Goal: Task Accomplishment & Management: Complete application form

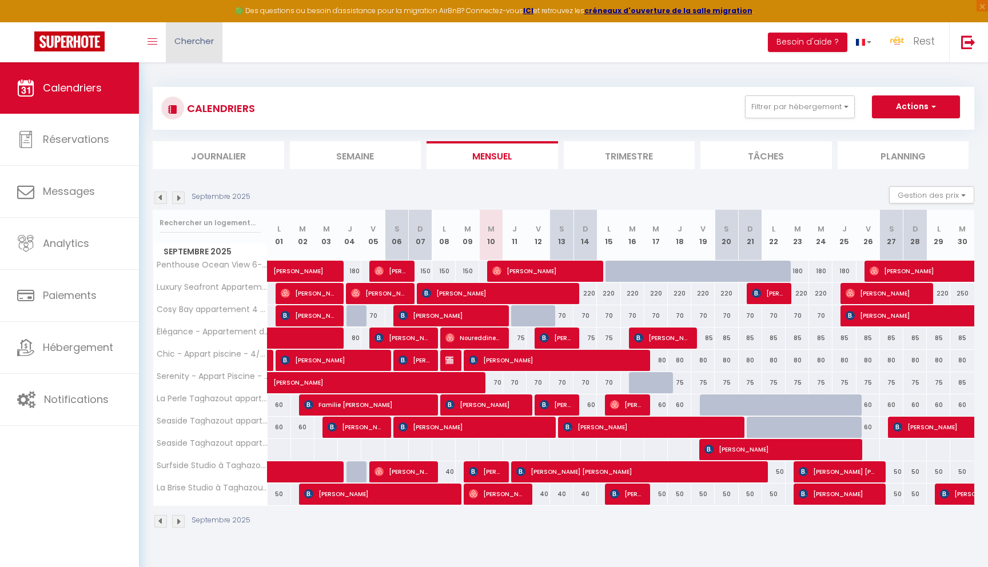
click at [202, 34] on link "Chercher" at bounding box center [194, 42] width 57 height 40
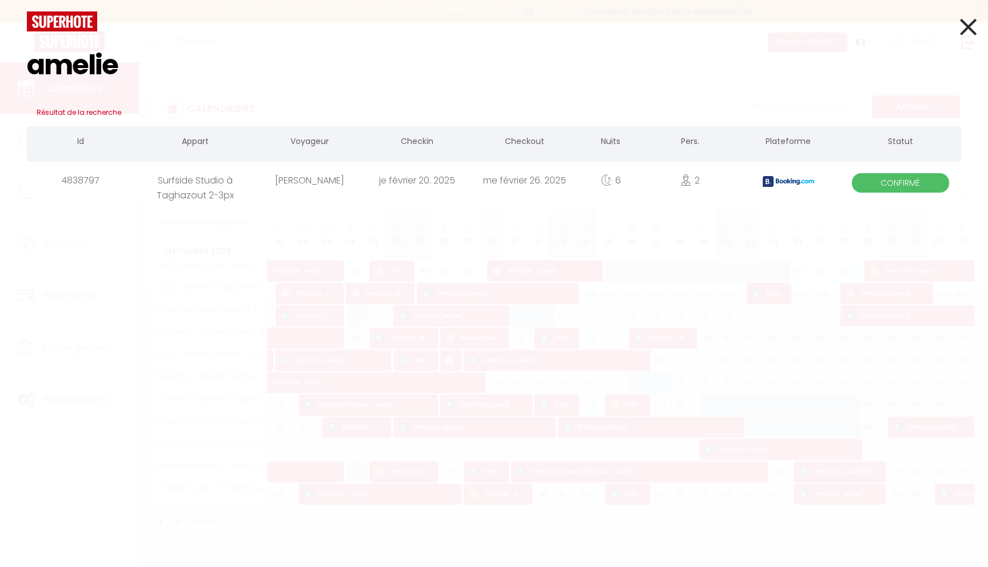
type input "amelie"
click at [348, 191] on div "[PERSON_NAME]" at bounding box center [310, 180] width 108 height 37
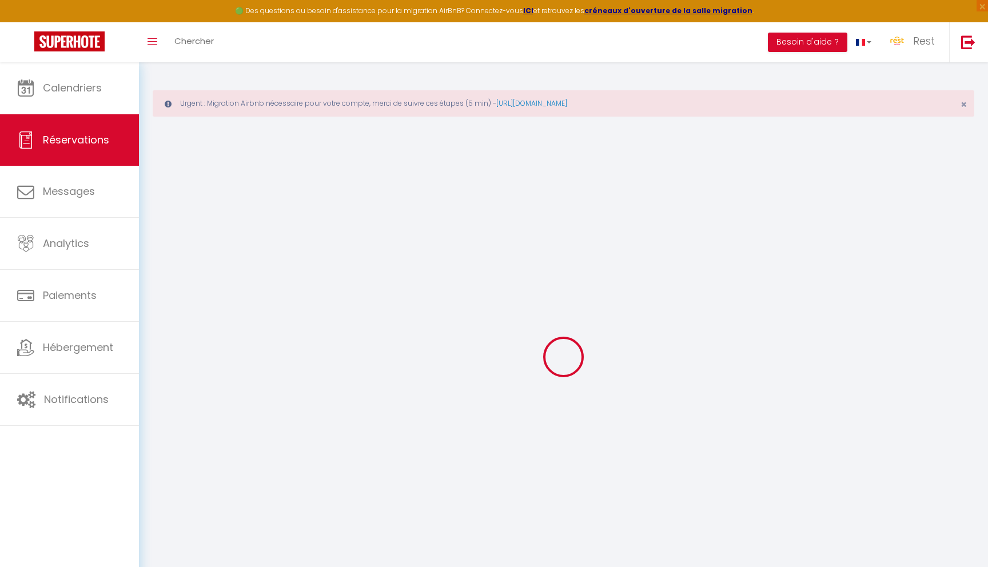
type input "Amelie"
type input "Birbes"
type input "[EMAIL_ADDRESS][DOMAIN_NAME]"
type input "[PHONE_NUMBER]"
type input "."
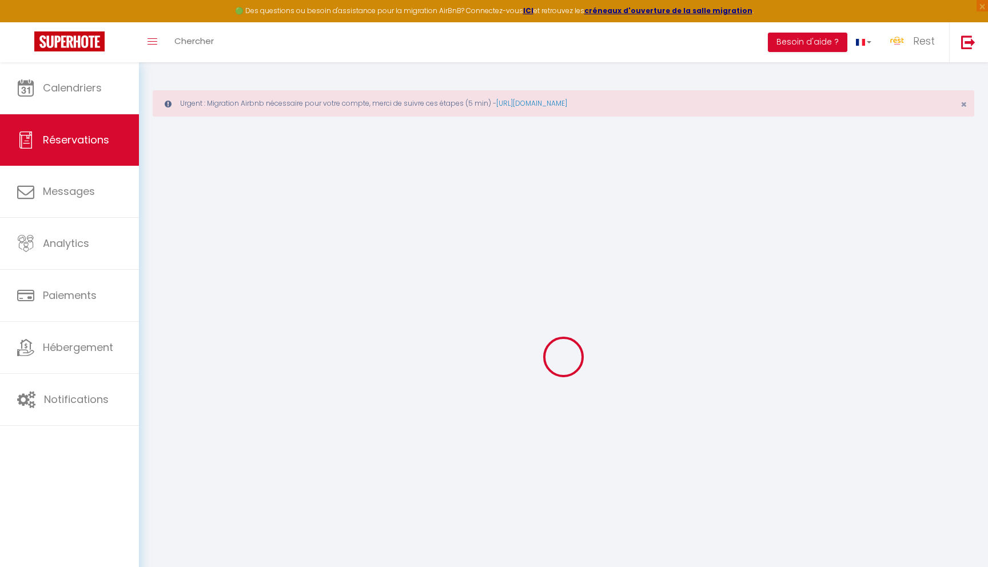
select select "FR"
type input "43.38"
type input "5.58"
select select "25803"
select select "1"
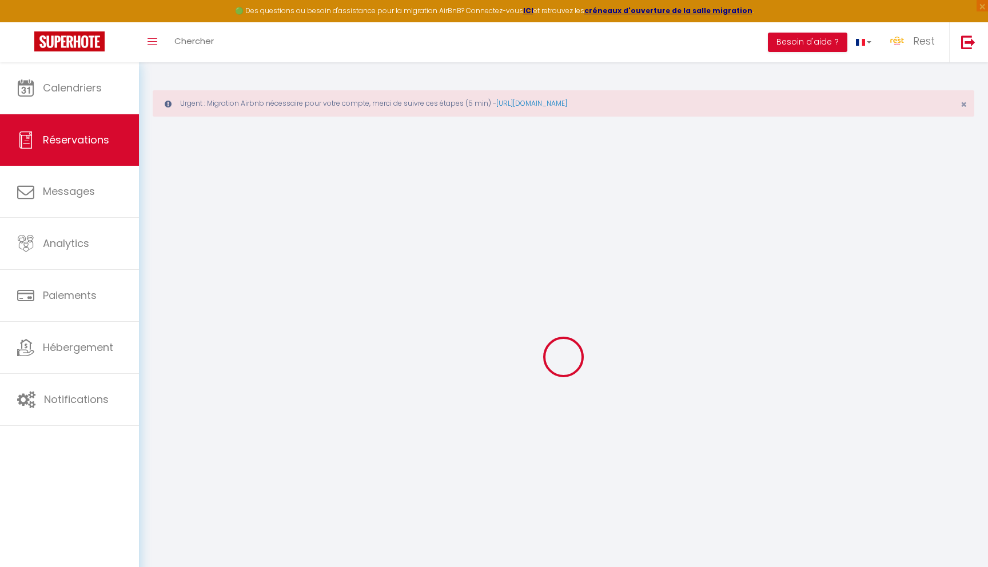
select select
type input "2"
select select "12"
select select
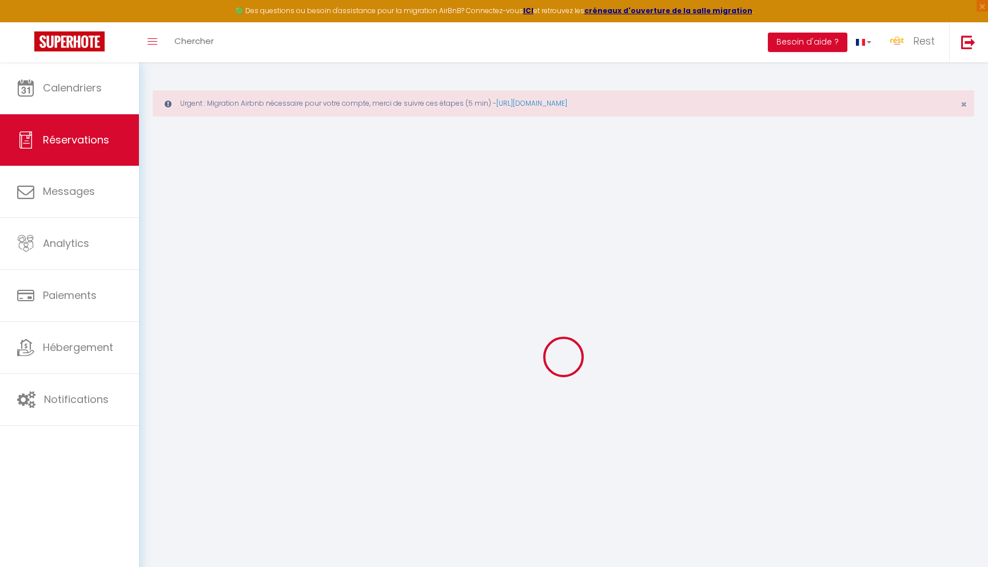
type input "259.2"
checkbox input "false"
type input "0"
select select "2"
type input "20"
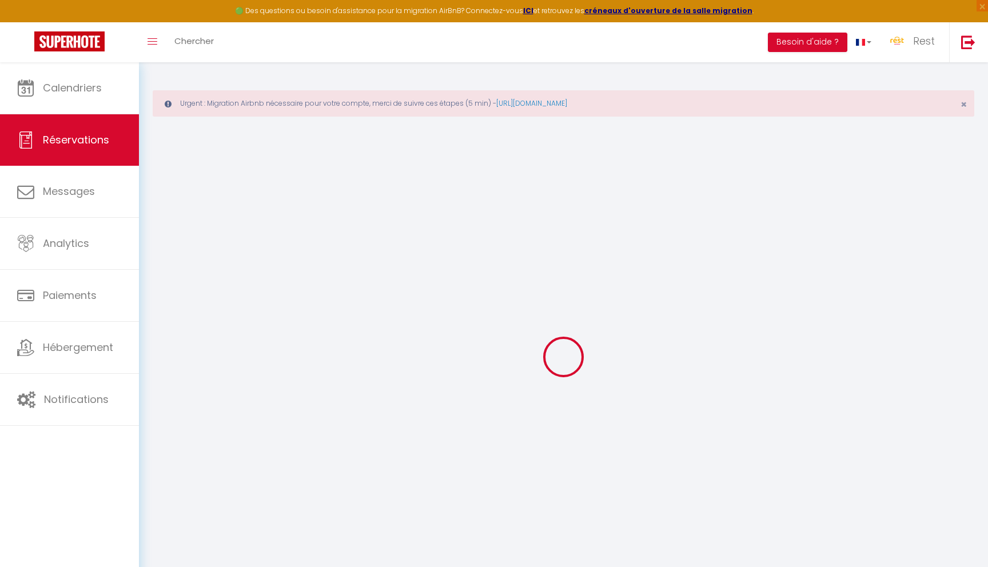
type input "0"
select select
select select "14"
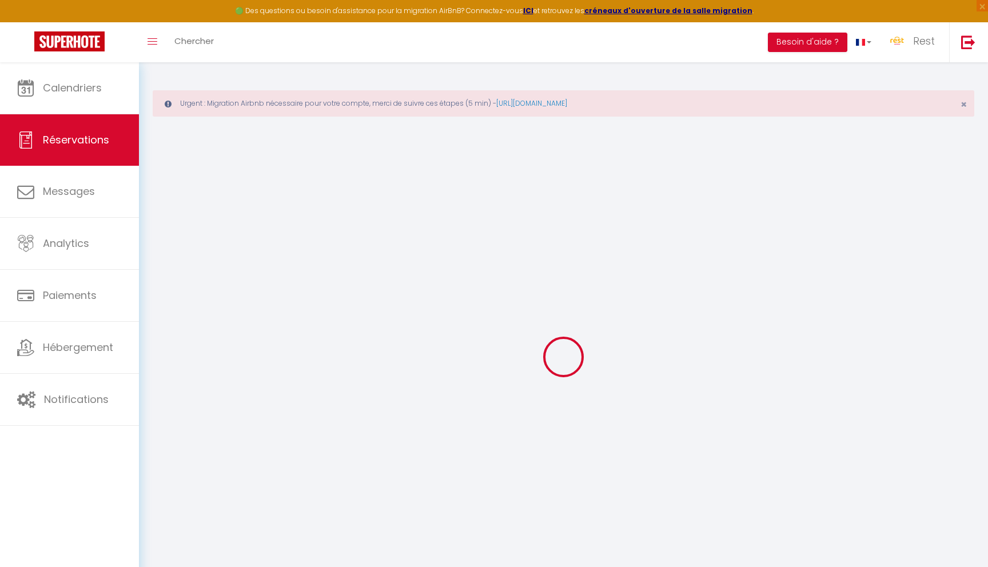
checkbox input "false"
select select
checkbox input "false"
select select
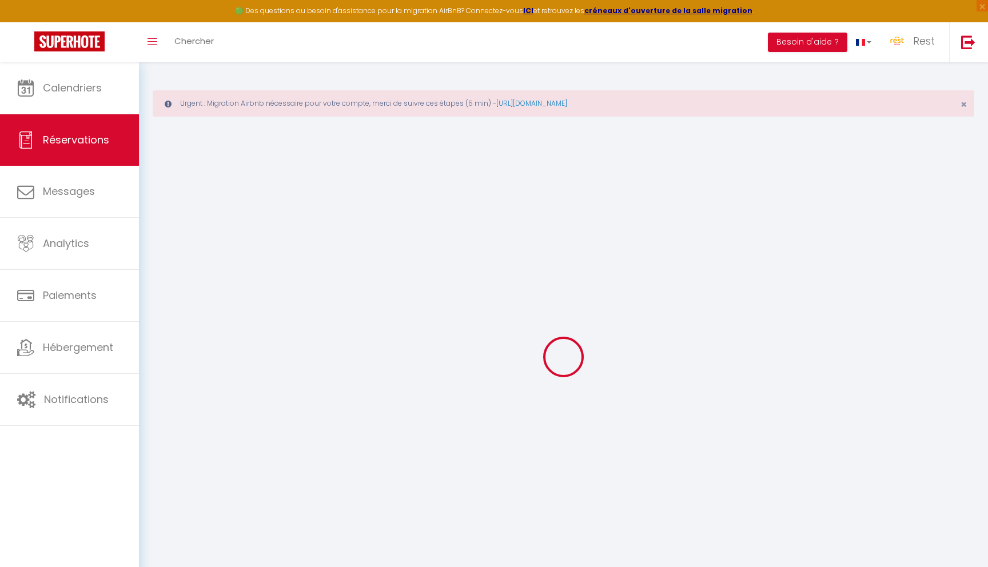
select select
checkbox input "false"
select select
checkbox input "false"
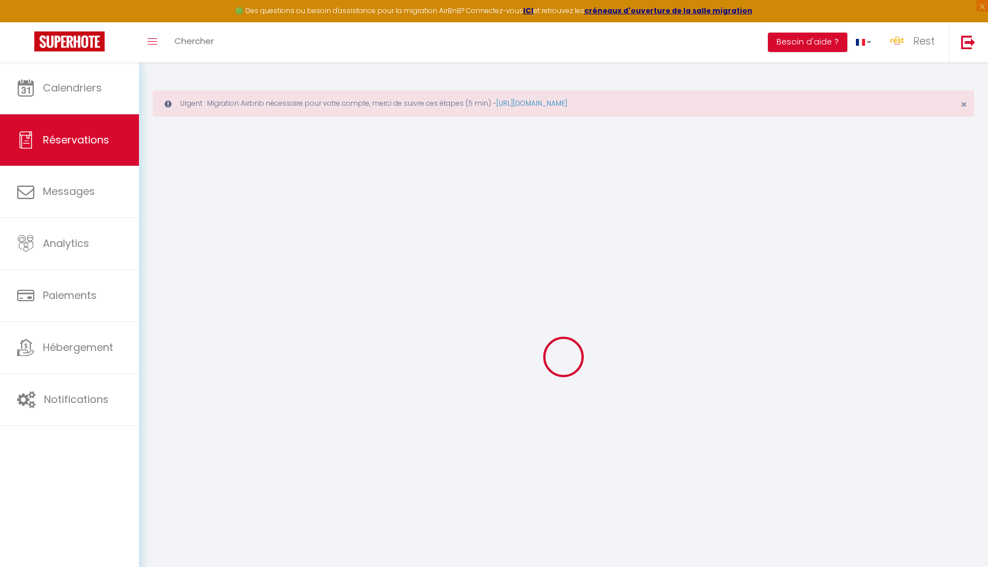
type textarea "** THIS RESERVATION HAS BEEN PRE-PAID ** BOOKING NOTE : Payment charge is EUR 5…"
type input "20"
select select
checkbox input "false"
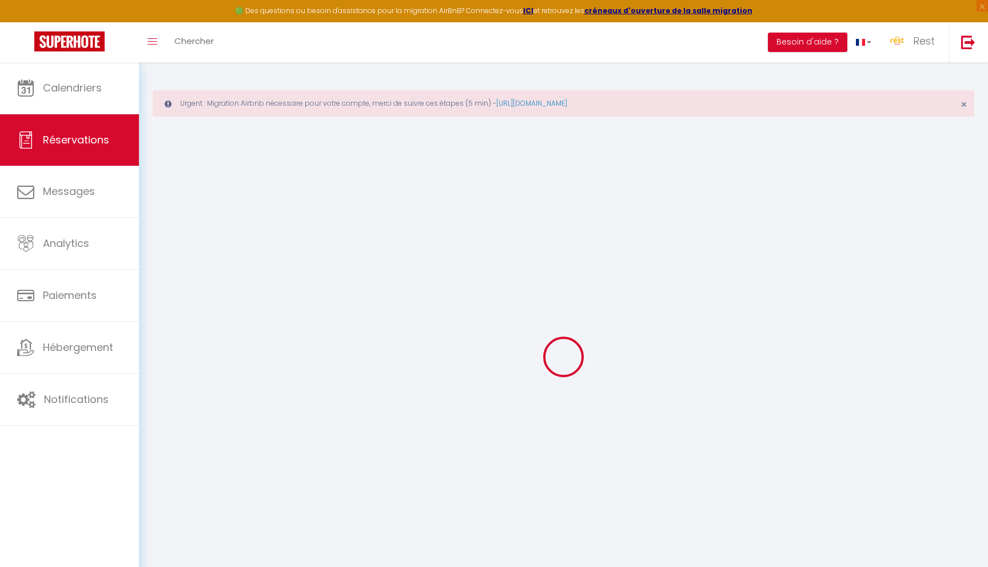
select select
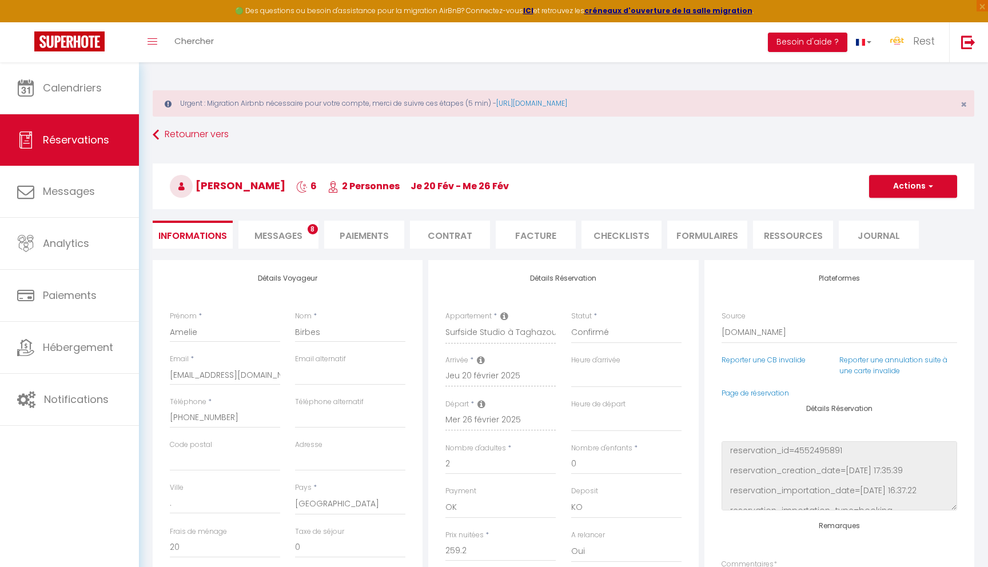
scroll to position [22, 0]
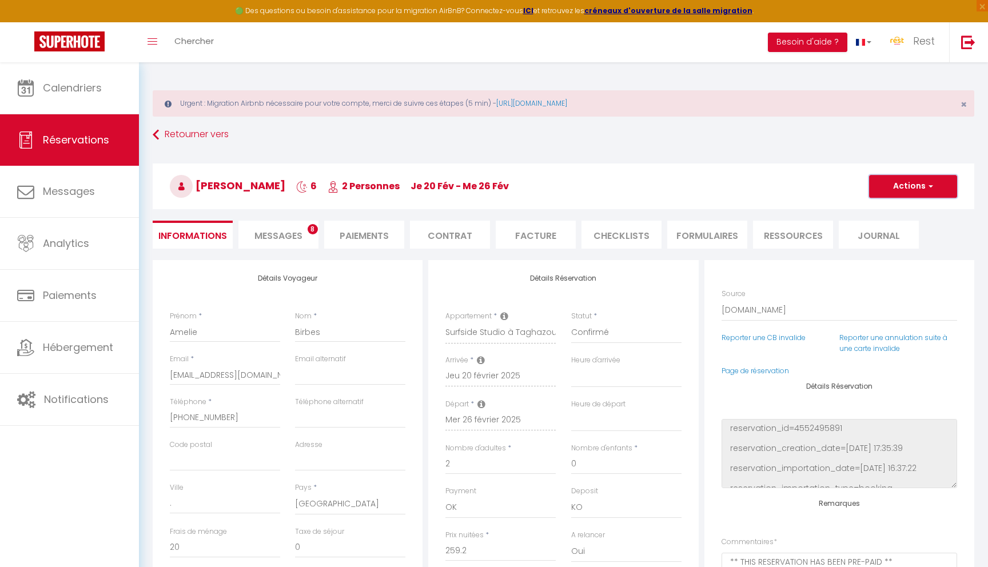
click at [894, 191] on button "Actions" at bounding box center [913, 186] width 88 height 23
click at [894, 223] on link "Dupliquer" at bounding box center [902, 226] width 90 height 15
select select
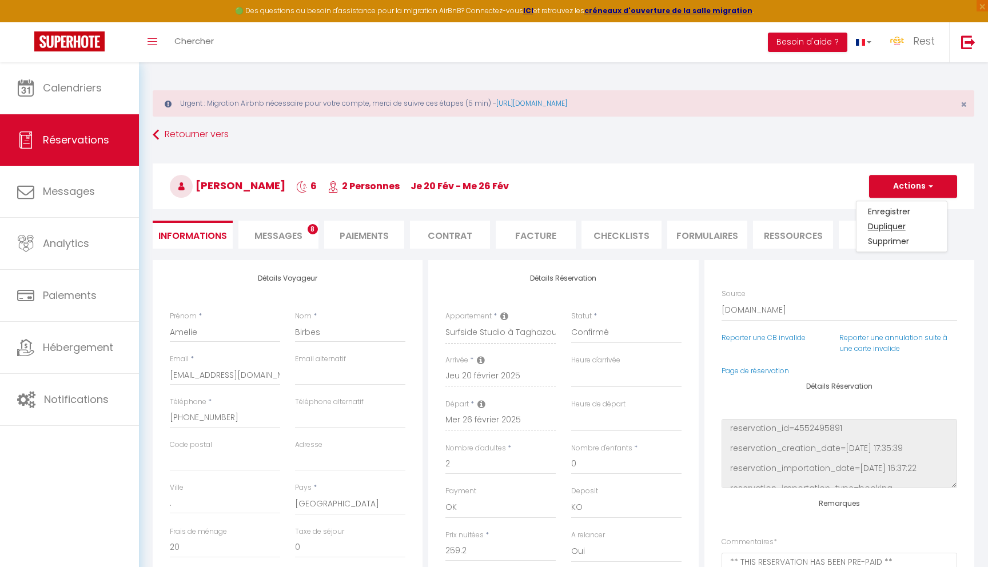
select select
checkbox input "false"
type input "Invalid Dateundefined"
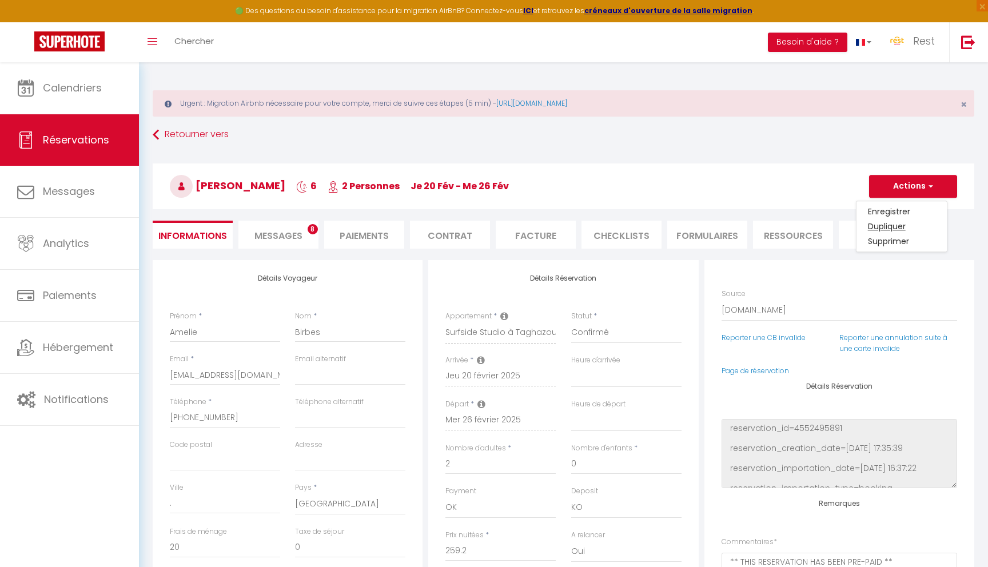
type input "Invalid Dateundefined"
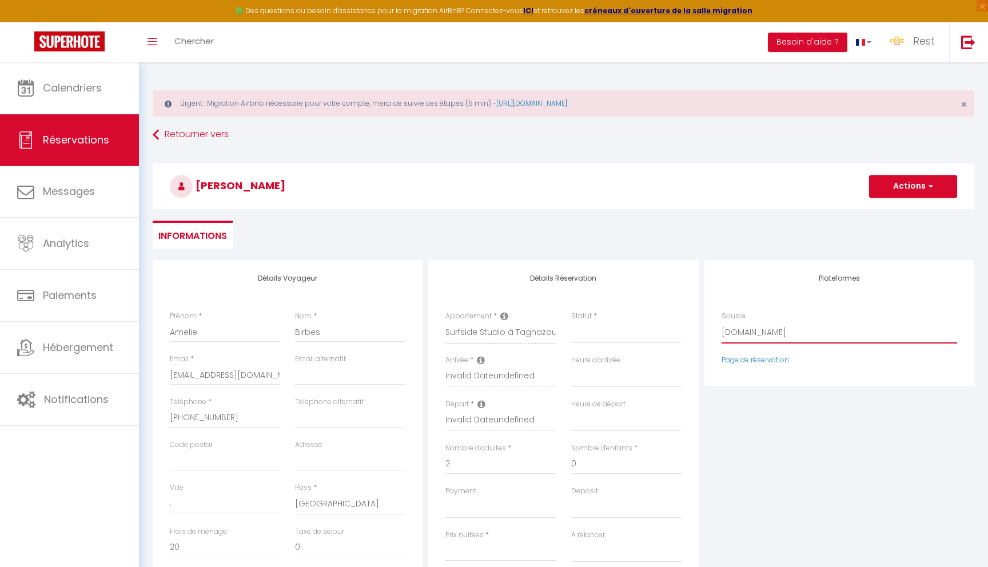
click at [781, 331] on select "Direct [DOMAIN_NAME] [DOMAIN_NAME] Chalet montagne Expedia Gite de [GEOGRAPHIC_…" at bounding box center [840, 333] width 236 height 22
select select "54"
click at [722, 322] on select "Direct [DOMAIN_NAME] [DOMAIN_NAME] Chalet montagne Expedia Gite de [GEOGRAPHIC_…" at bounding box center [840, 333] width 236 height 22
select select
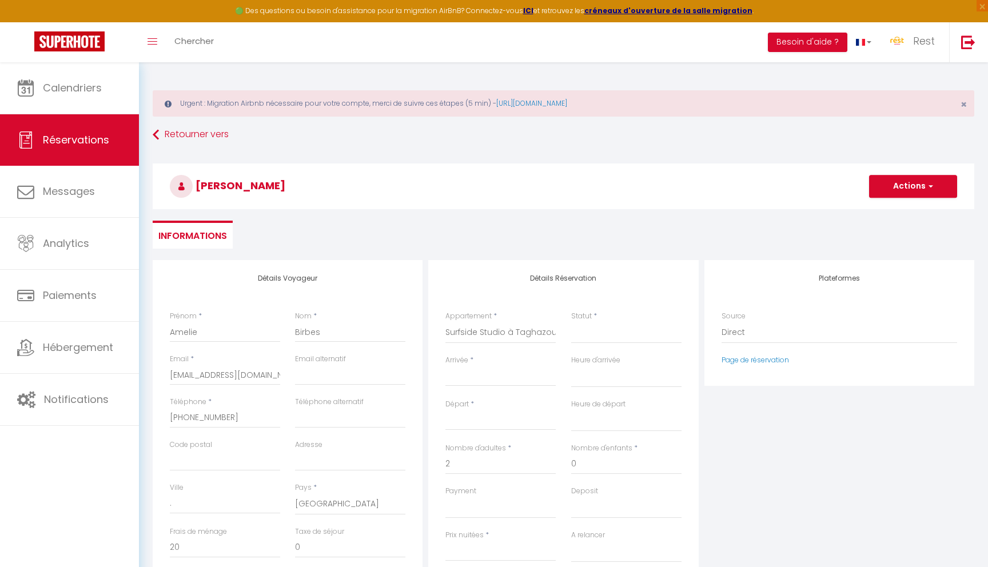
select select
checkbox input "false"
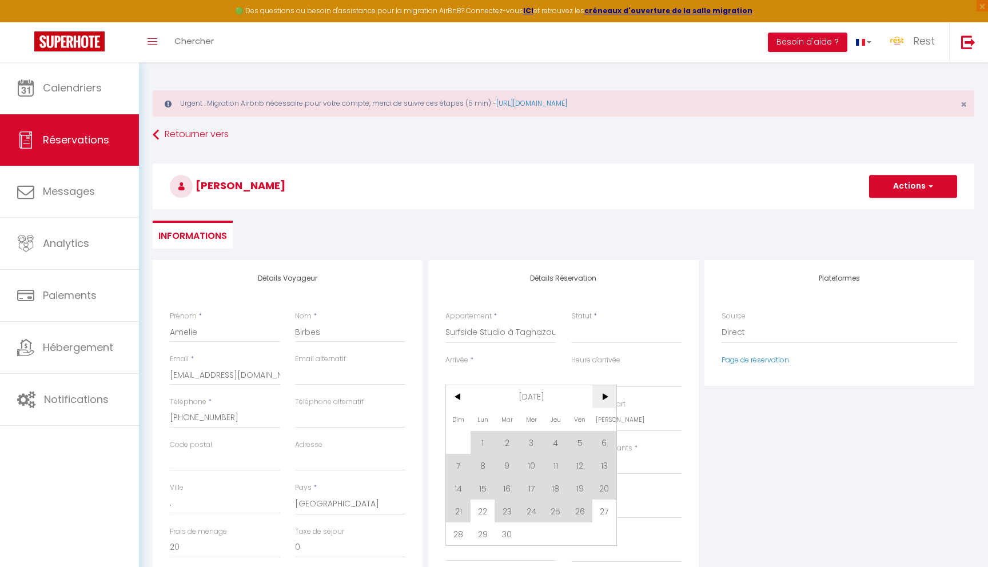
click at [608, 396] on span ">" at bounding box center [604, 396] width 25 height 23
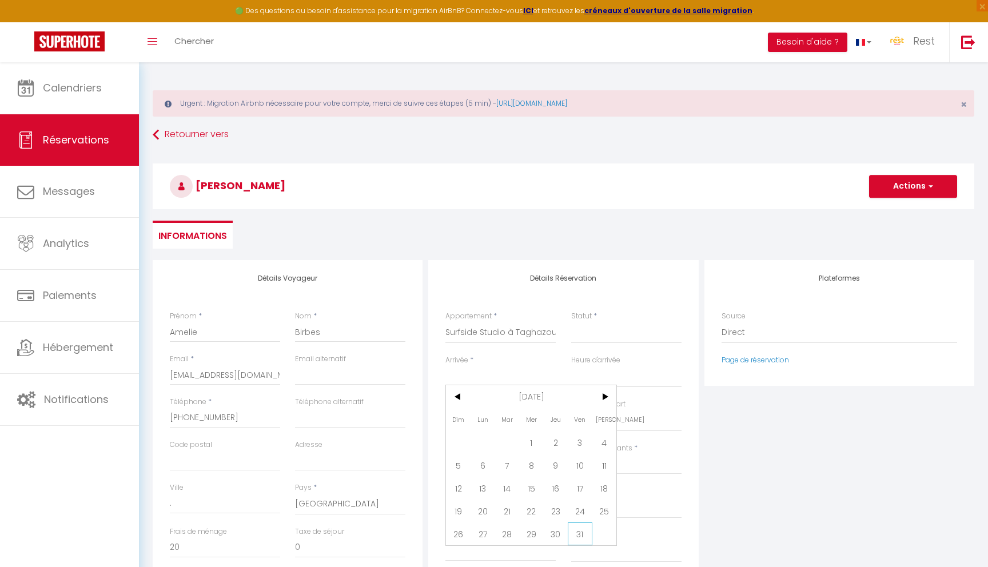
click at [583, 532] on span "31" at bounding box center [580, 534] width 25 height 23
select select
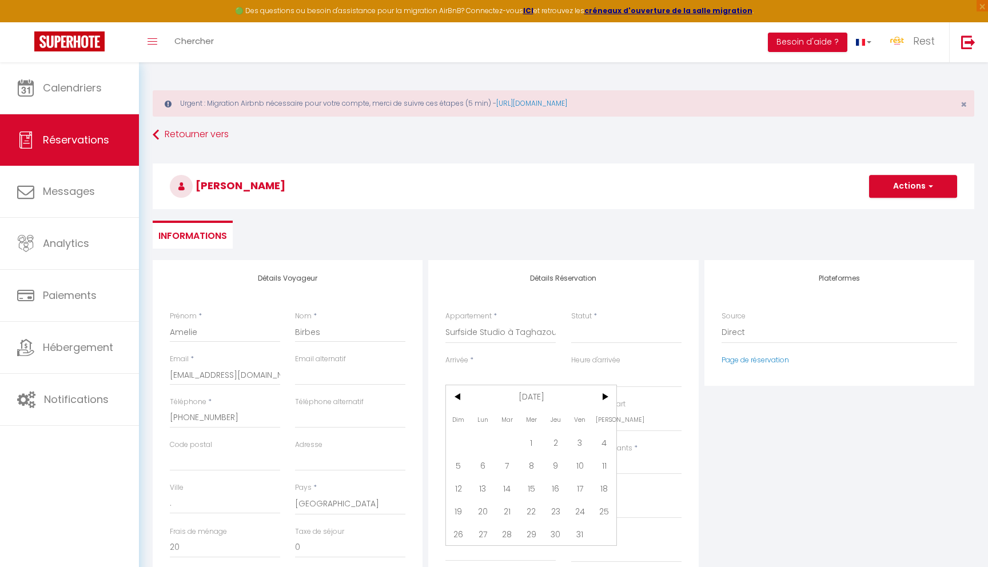
select select
checkbox input "false"
type input "Ven 31 Octobre 2025"
type input "[PERSON_NAME] 01 Novembre 2025"
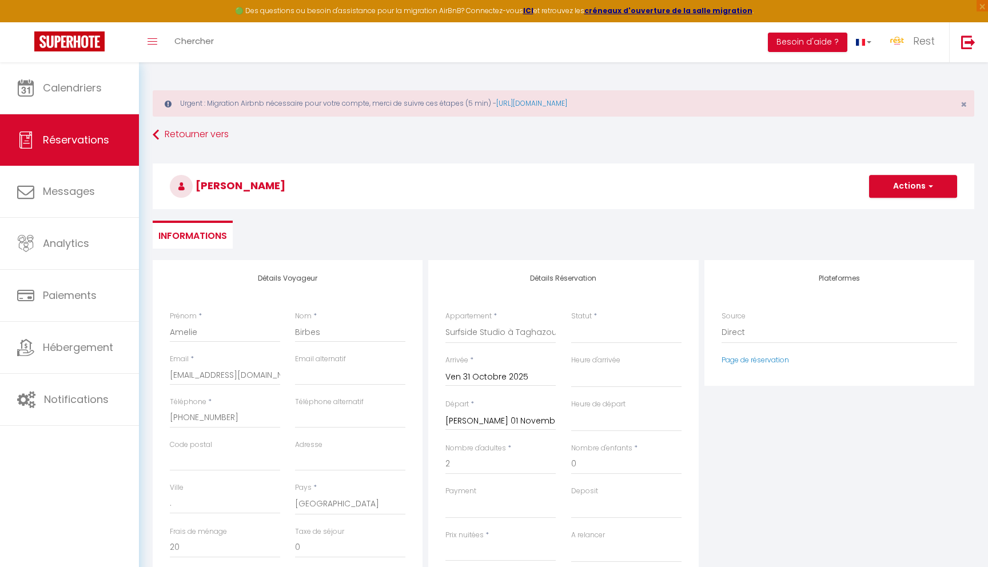
click at [540, 418] on input "[PERSON_NAME] 01 Novembre 2025" at bounding box center [500, 421] width 110 height 15
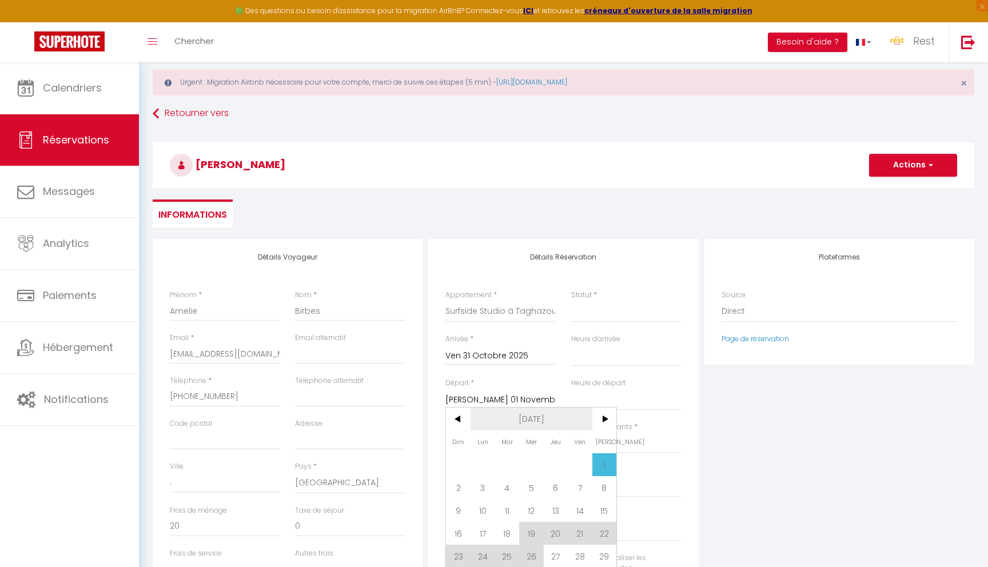
scroll to position [32, 0]
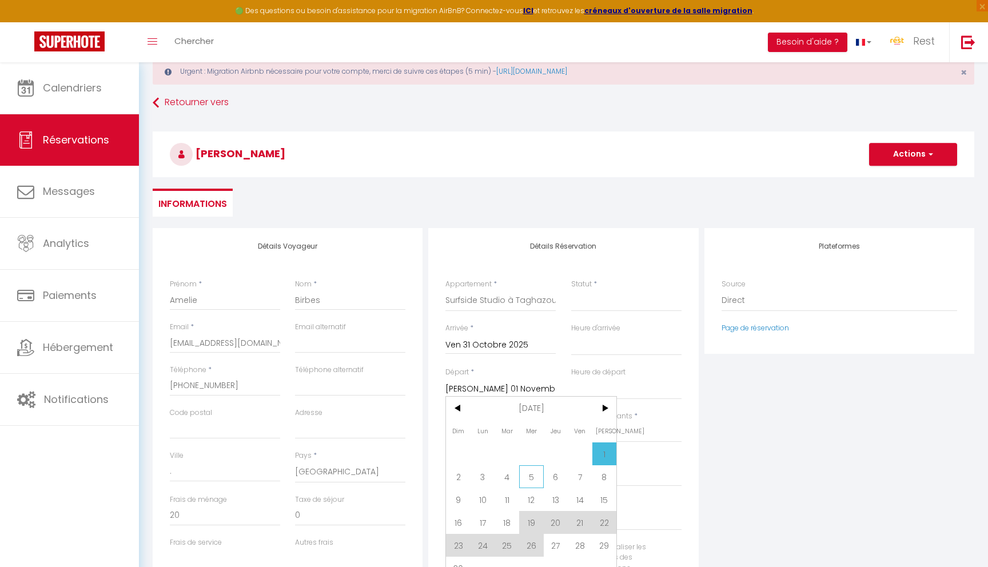
click at [534, 472] on span "5" at bounding box center [531, 476] width 25 height 23
select select
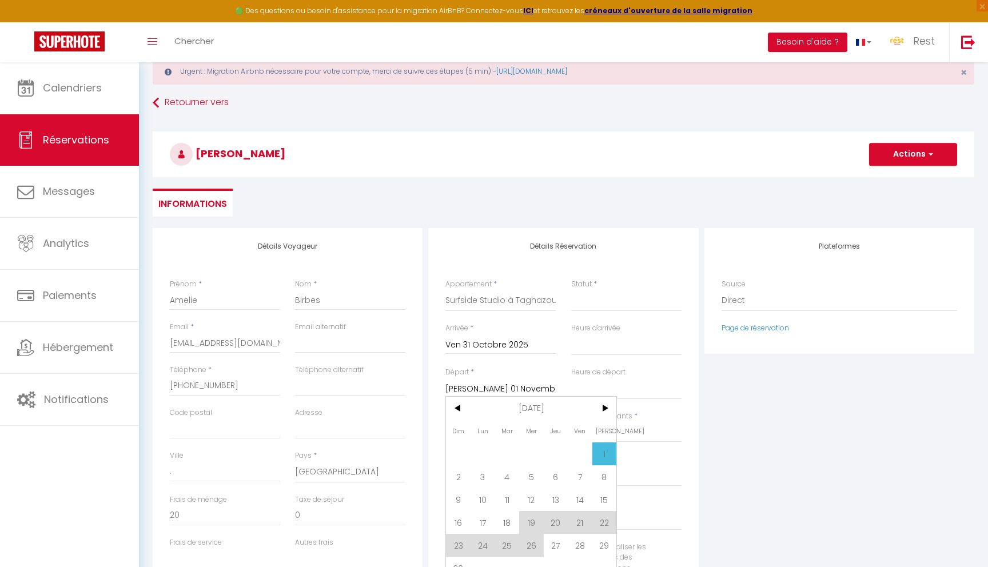
select select
checkbox input "false"
type input "Mer 05 Novembre 2025"
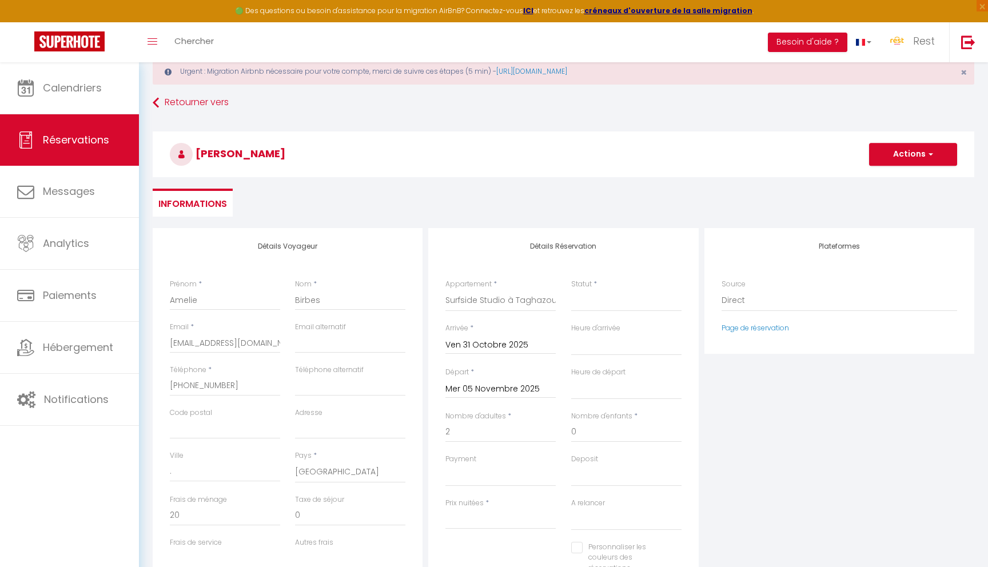
type input "20"
select select
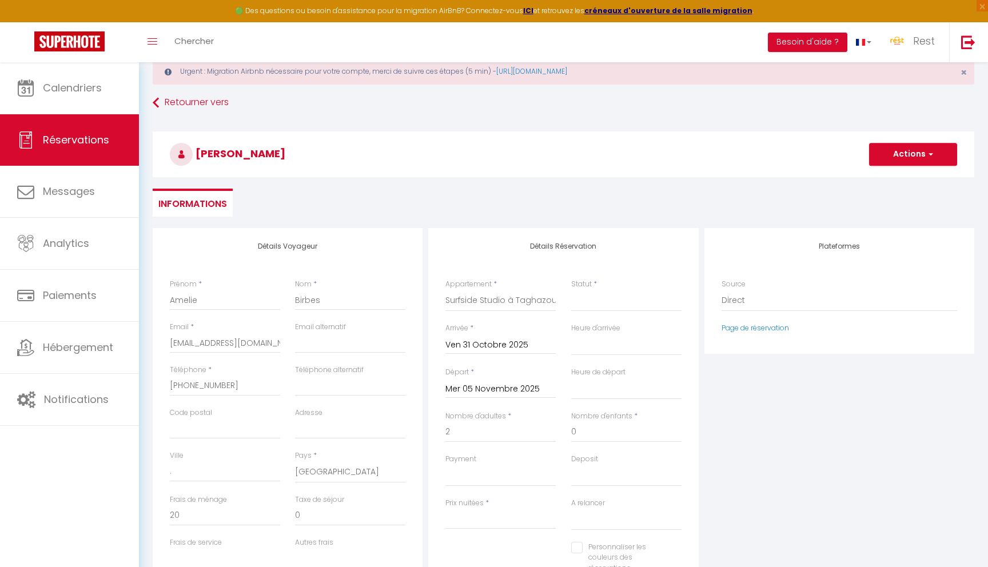
select select
type input "250"
select select
checkbox input "false"
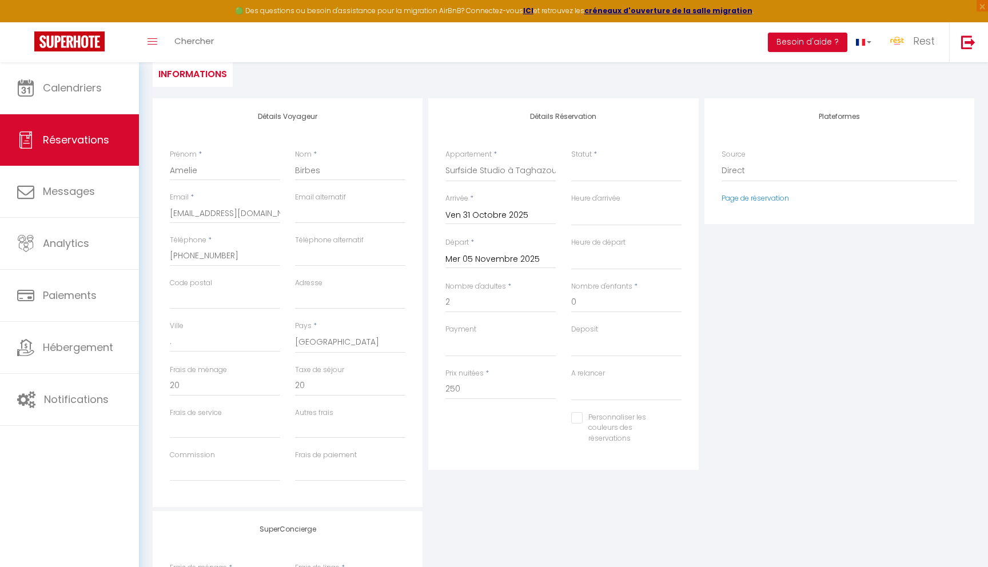
scroll to position [191, 0]
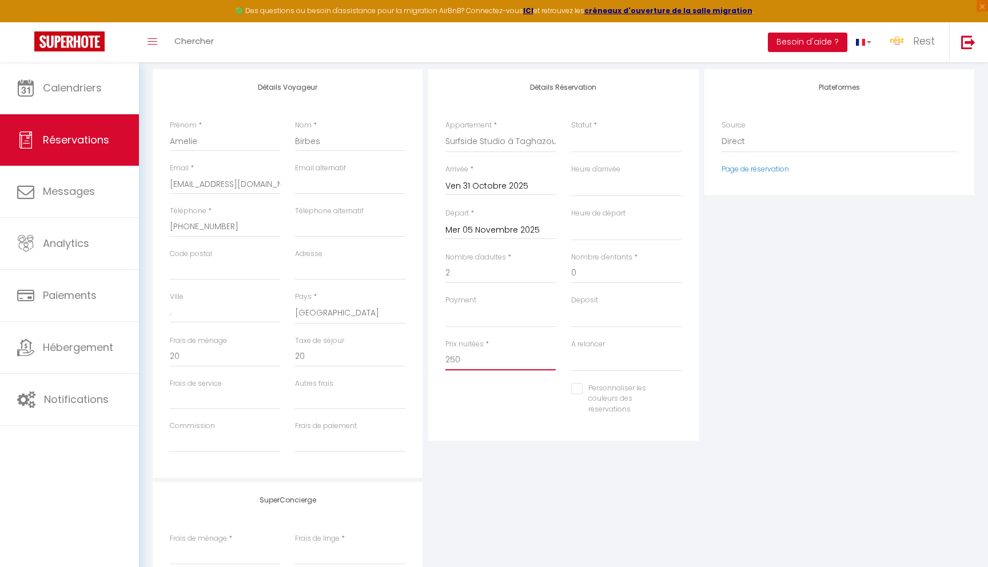
click at [492, 361] on input "250" at bounding box center [500, 360] width 110 height 21
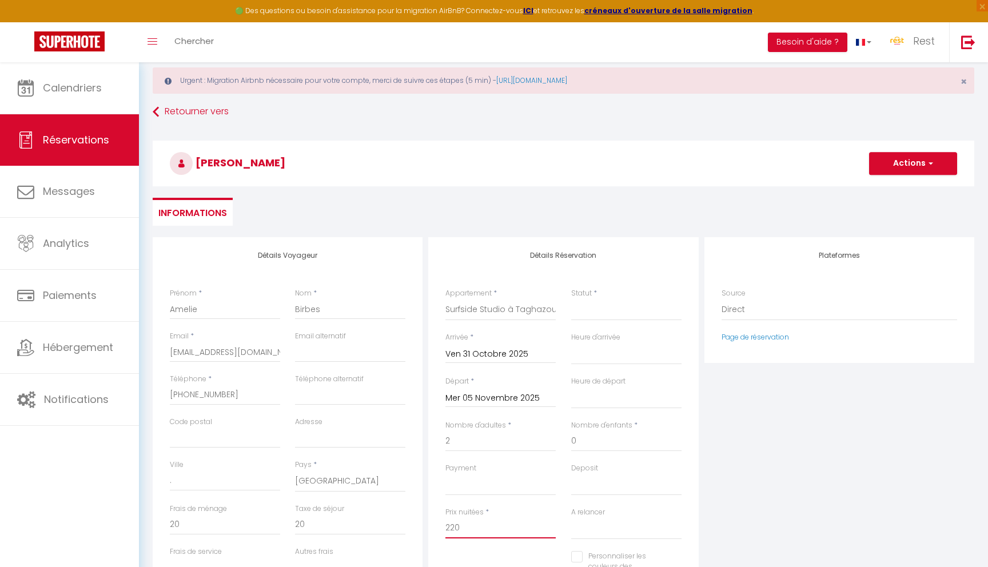
scroll to position [0, 0]
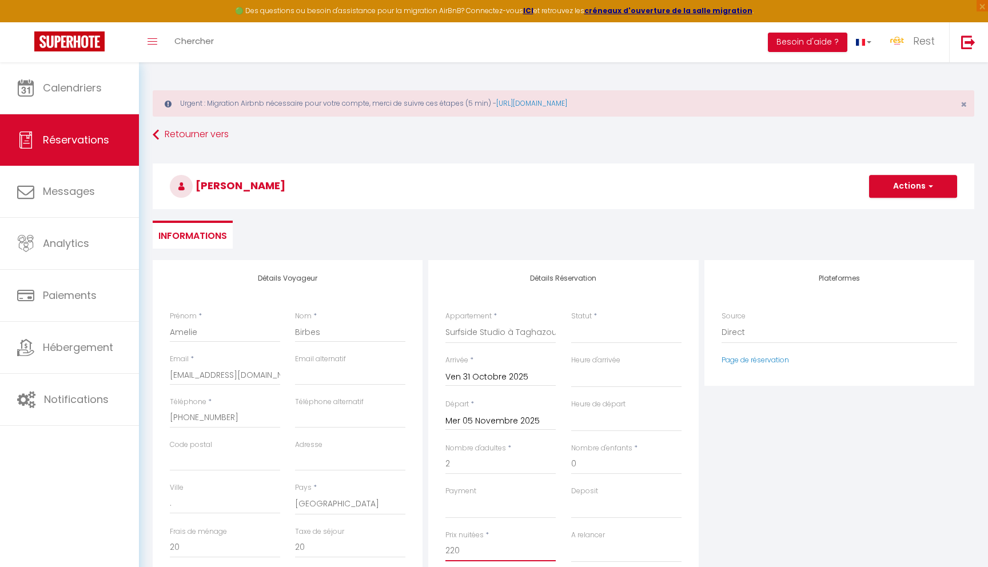
type input "220"
type input "0"
select select
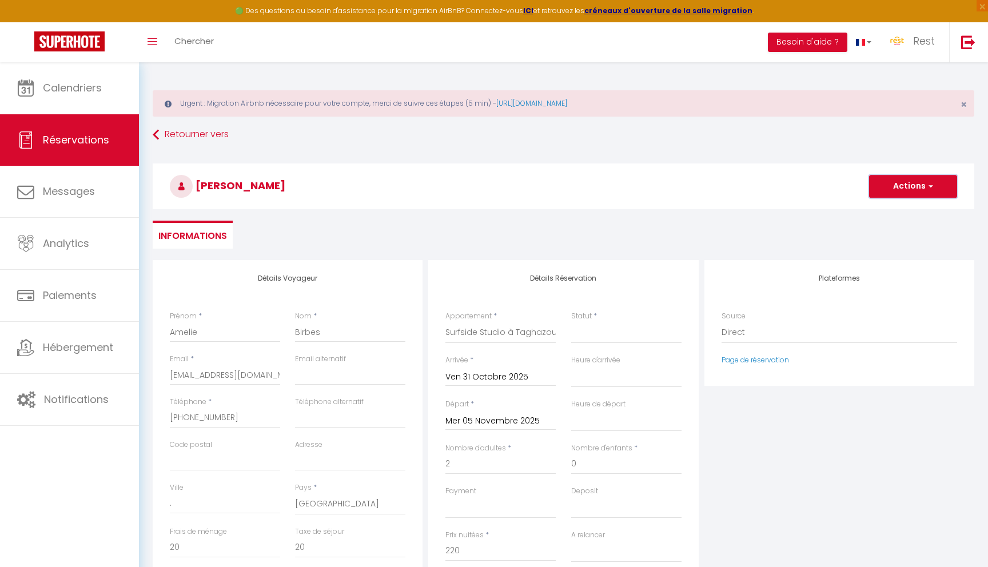
select select
checkbox input "false"
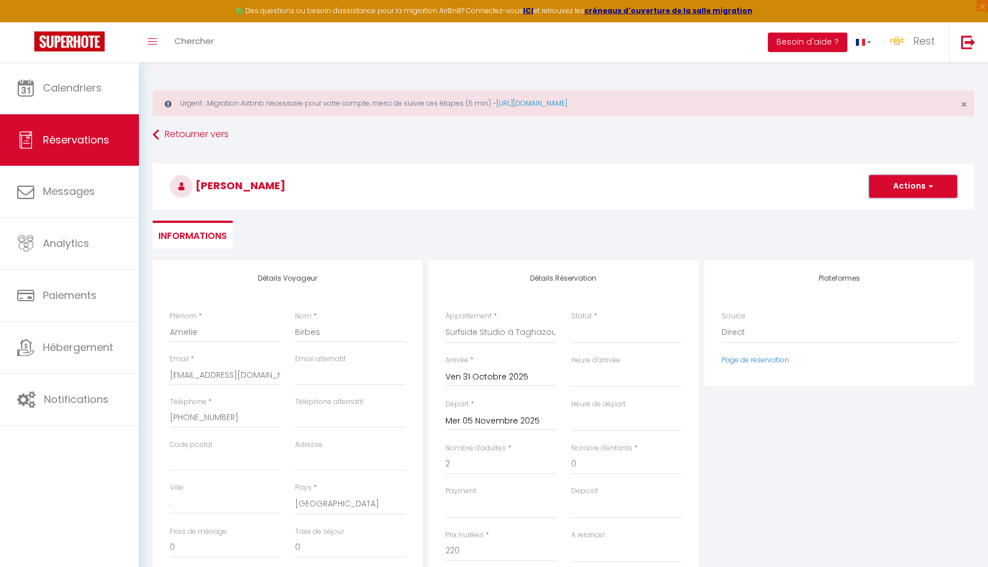
click at [922, 182] on button "Actions" at bounding box center [913, 186] width 88 height 23
click at [907, 205] on link "Enregistrer" at bounding box center [902, 211] width 90 height 15
select select
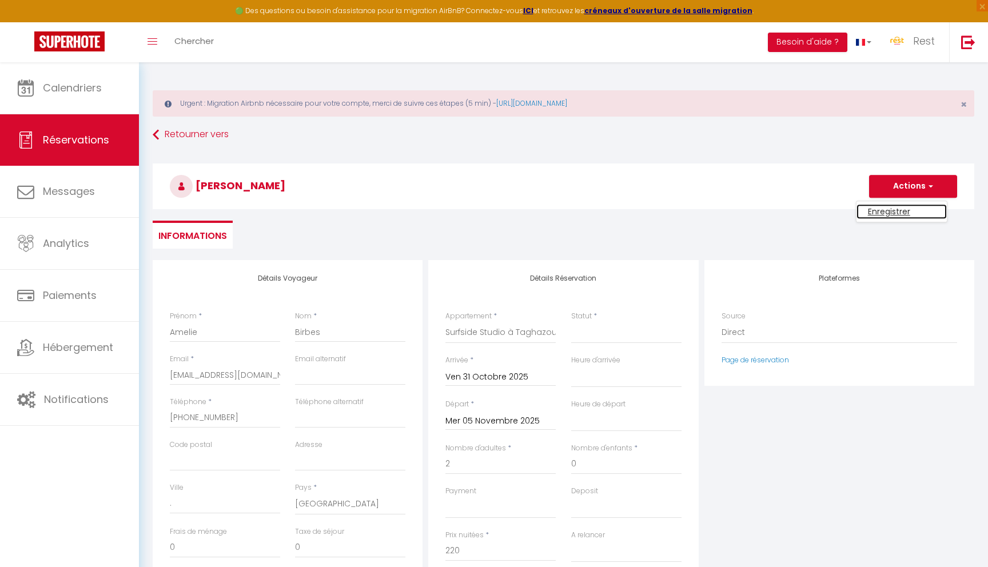
select select
checkbox input "false"
select select
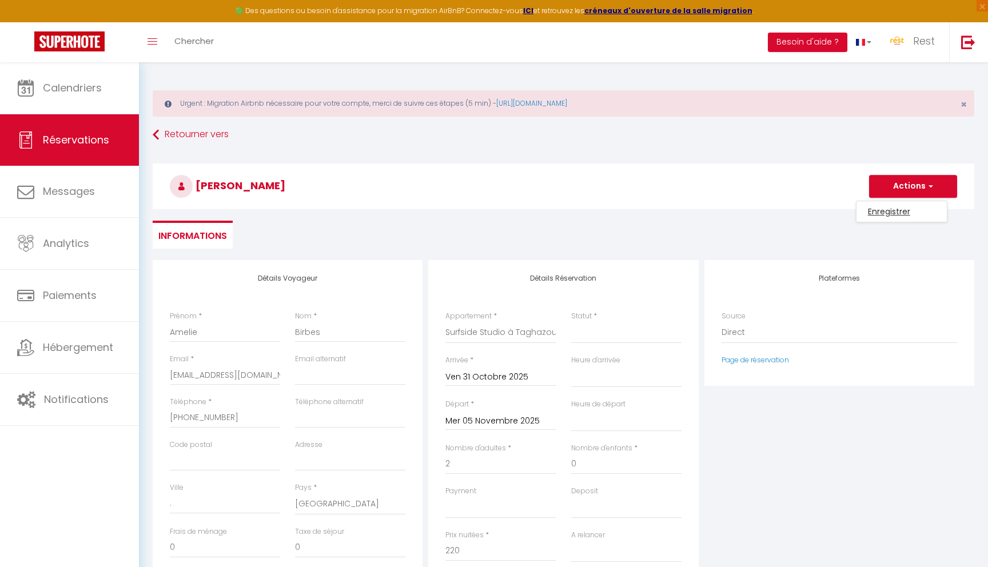
select select
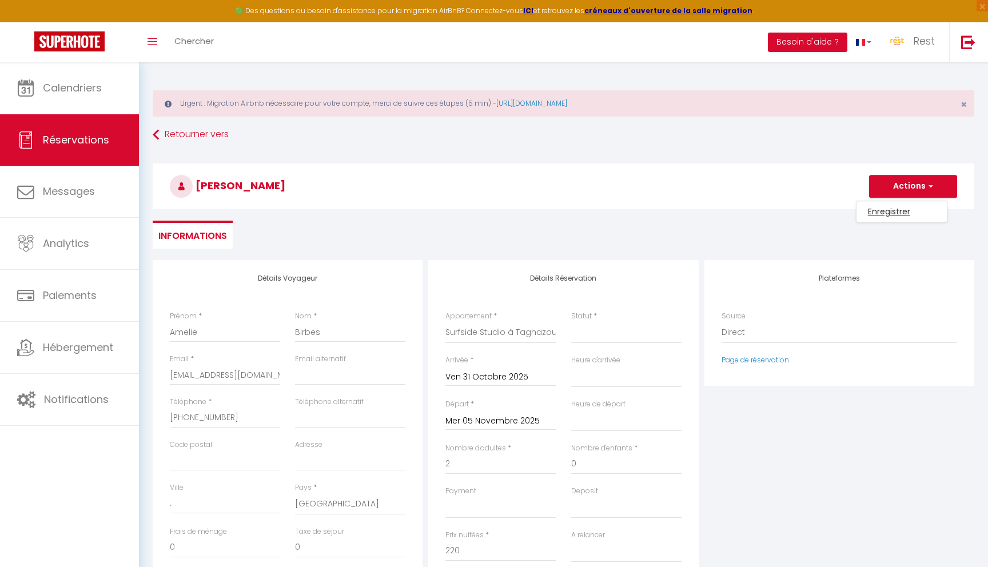
checkbox input "false"
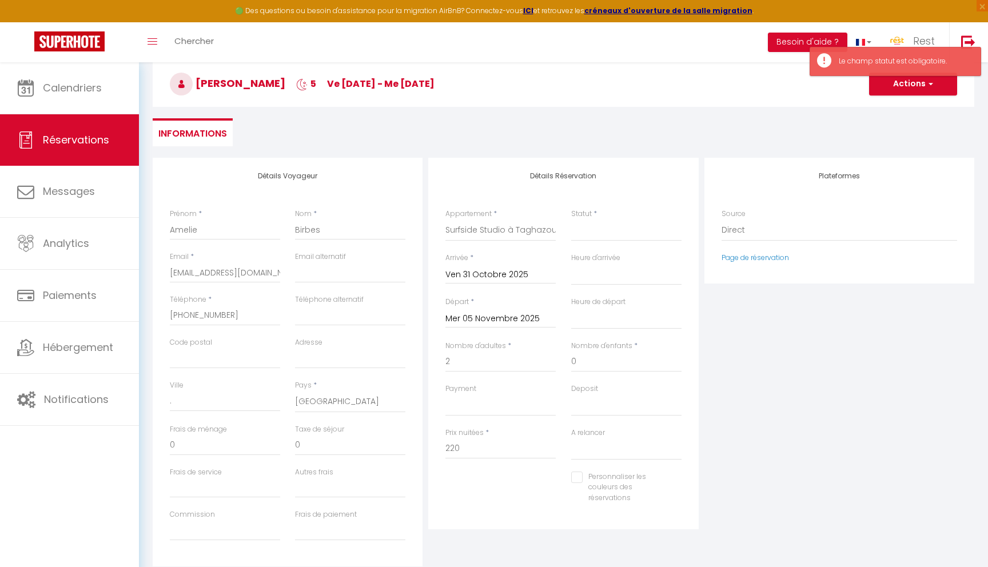
scroll to position [186, 0]
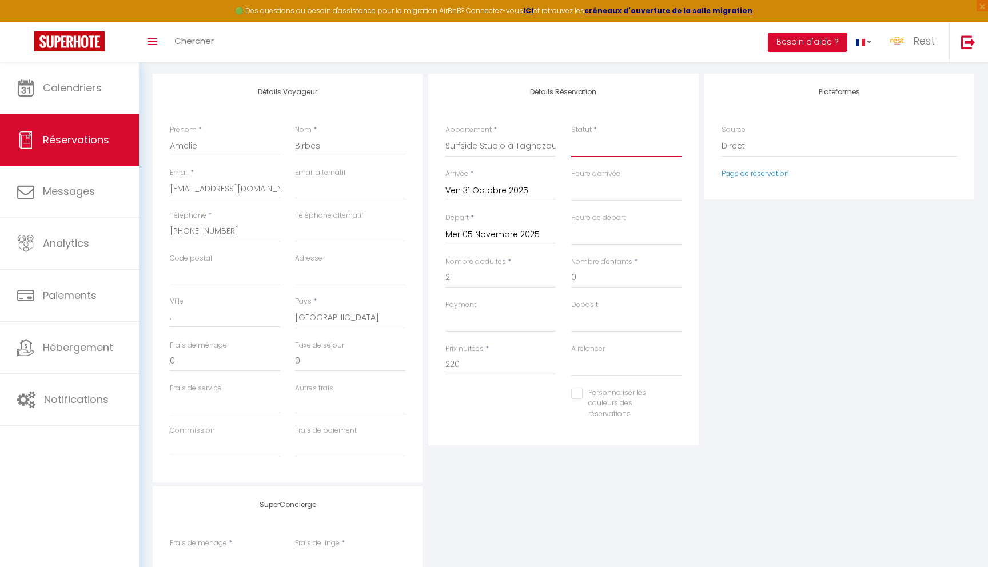
click at [665, 152] on select "Confirmé Non Confirmé [PERSON_NAME] par le voyageur No Show Request" at bounding box center [626, 147] width 110 height 22
select select "1"
click at [571, 136] on select "Confirmé Non Confirmé [PERSON_NAME] par le voyageur No Show Request" at bounding box center [626, 147] width 110 height 22
select select
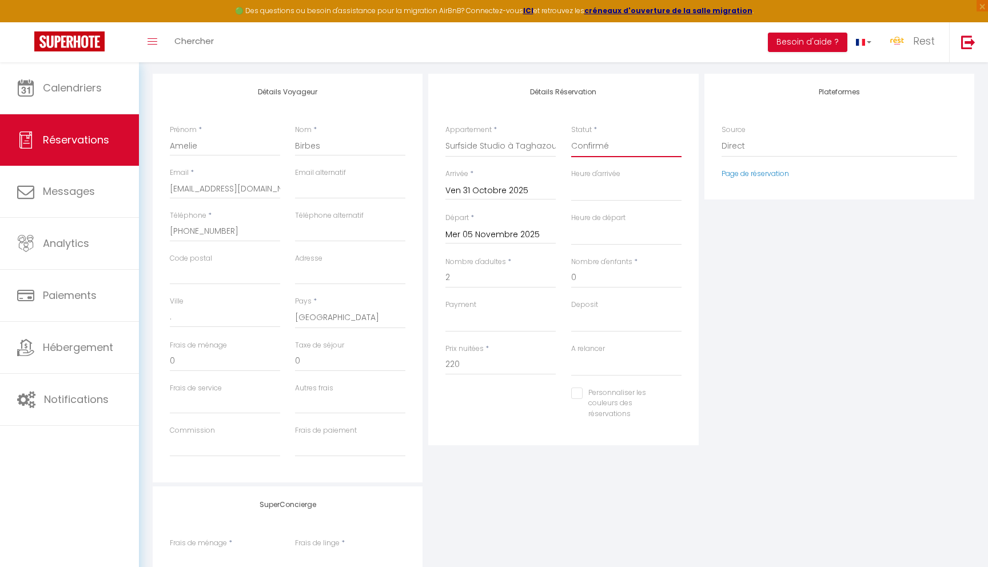
select select
checkbox input "false"
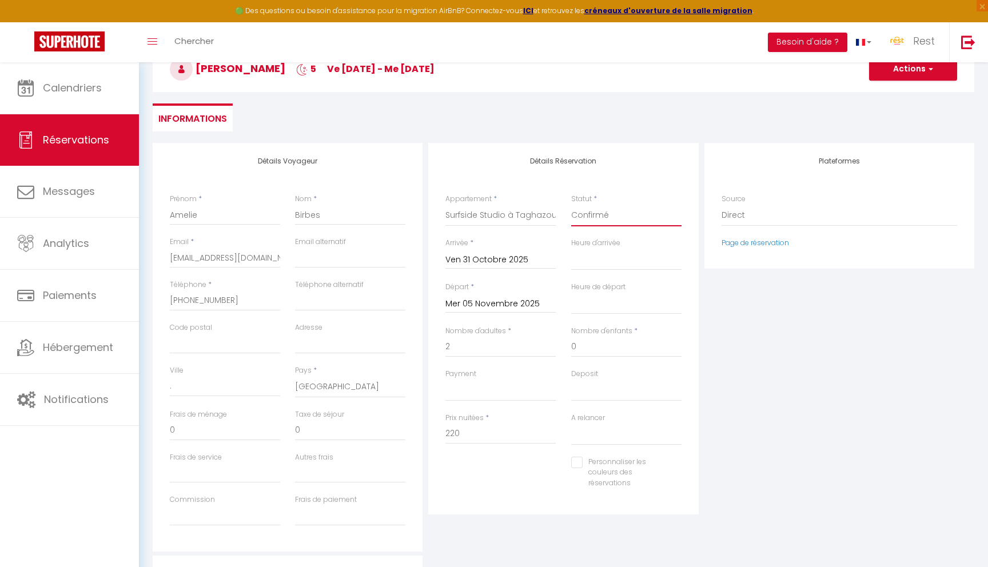
scroll to position [0, 0]
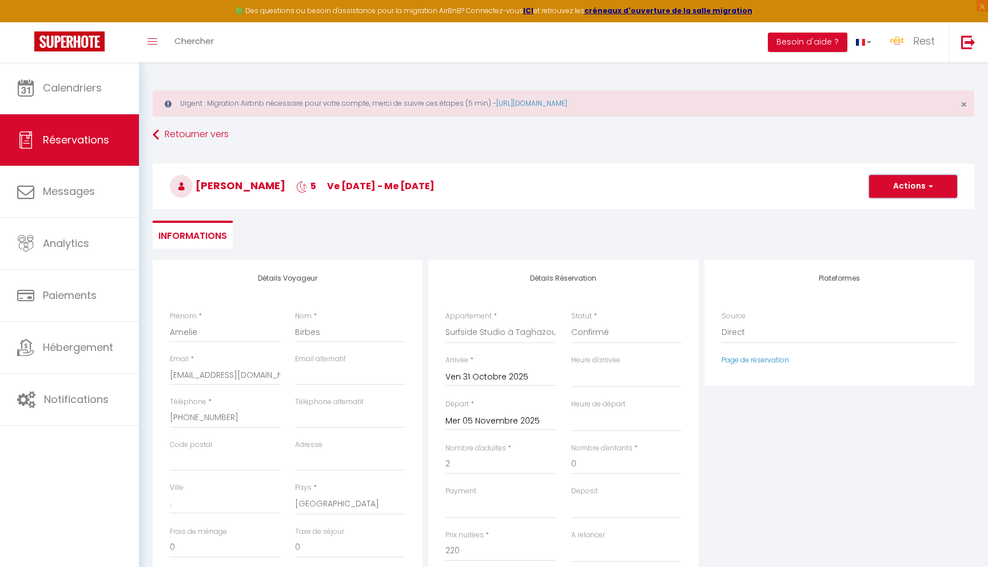
click at [899, 188] on button "Actions" at bounding box center [913, 186] width 88 height 23
click at [897, 215] on link "Enregistrer" at bounding box center [902, 211] width 90 height 15
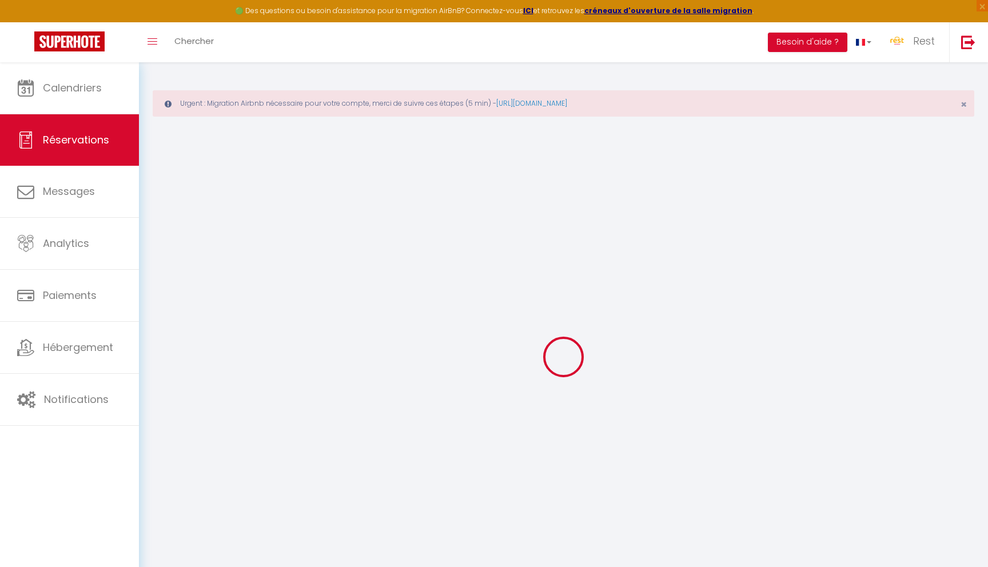
select select "not_cancelled"
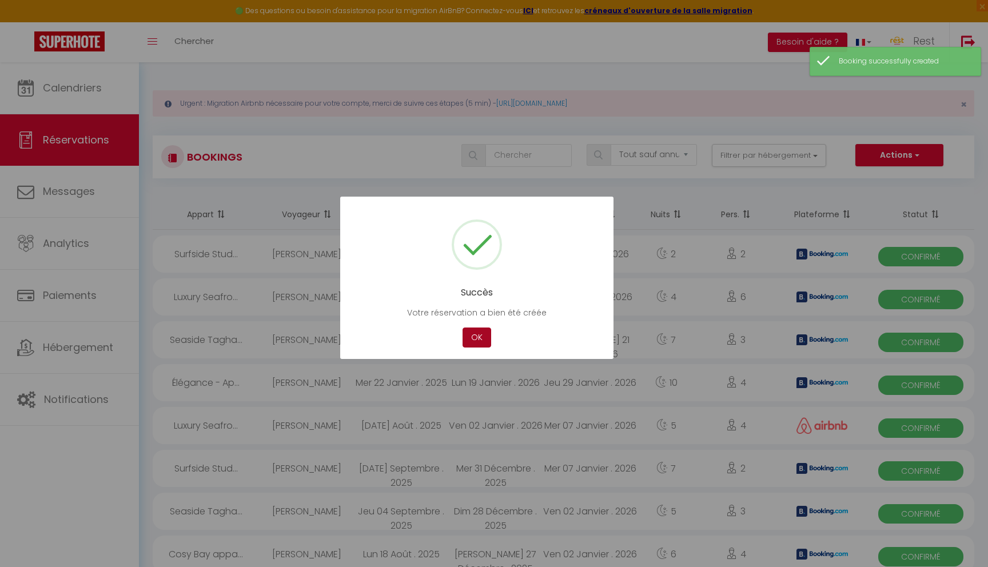
click at [479, 332] on button "OK" at bounding box center [477, 338] width 29 height 20
